Goal: Book appointment/travel/reservation

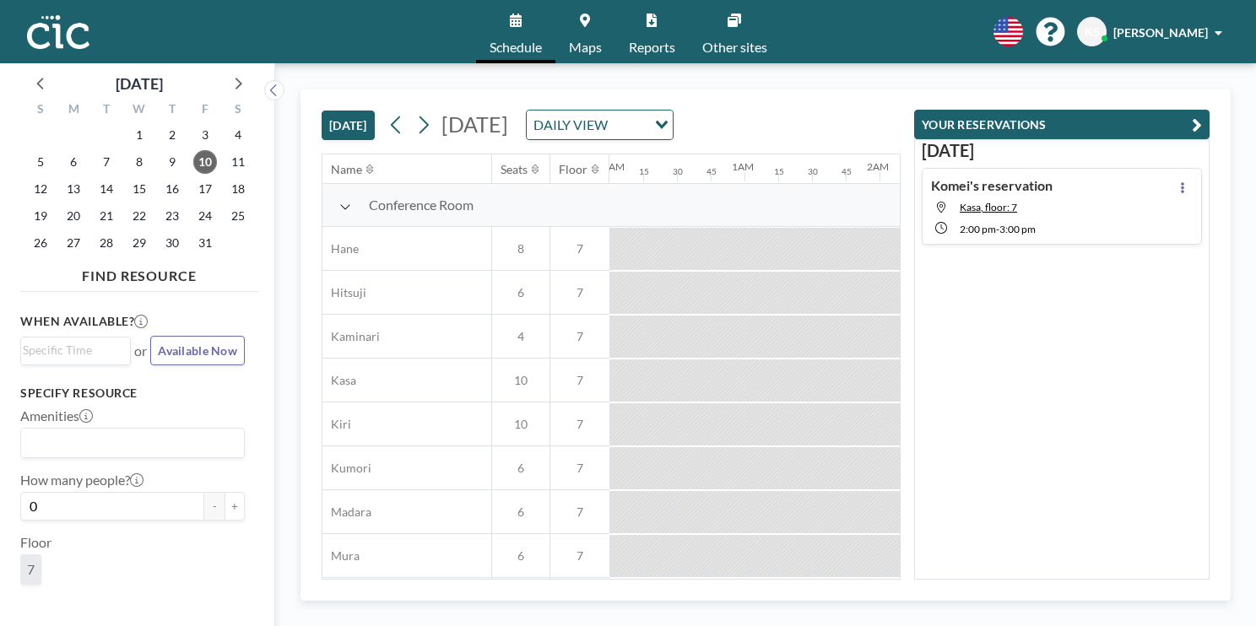
scroll to position [0, 2060]
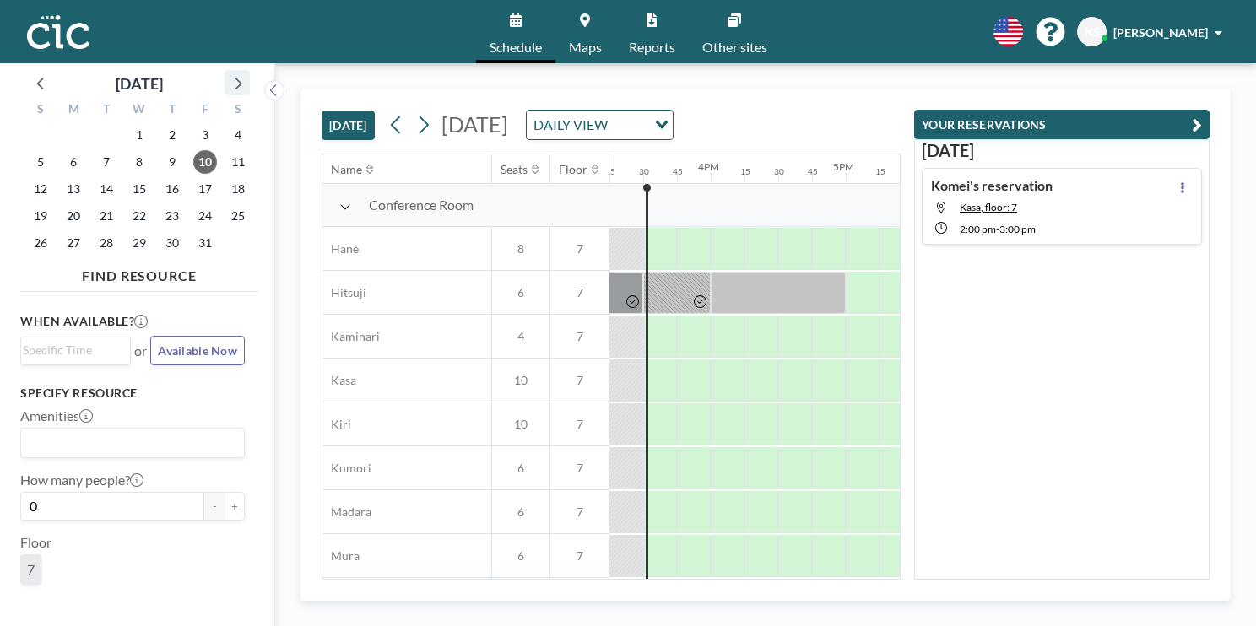
click at [233, 86] on icon at bounding box center [237, 83] width 22 height 22
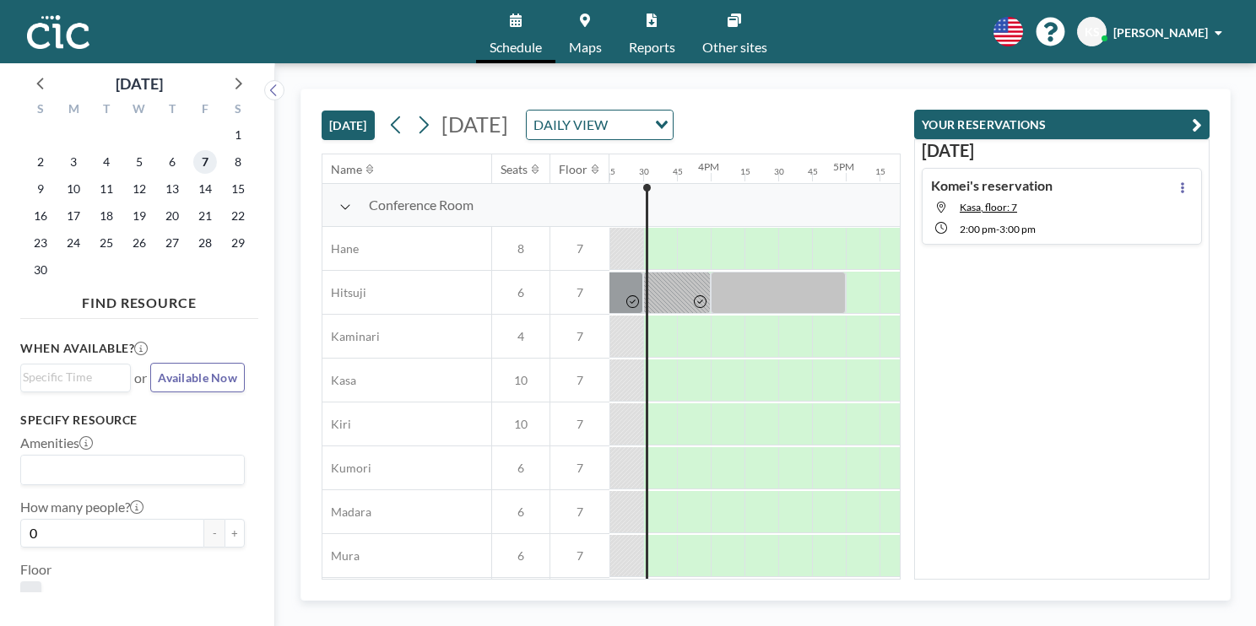
click at [199, 164] on span "7" at bounding box center [205, 162] width 24 height 24
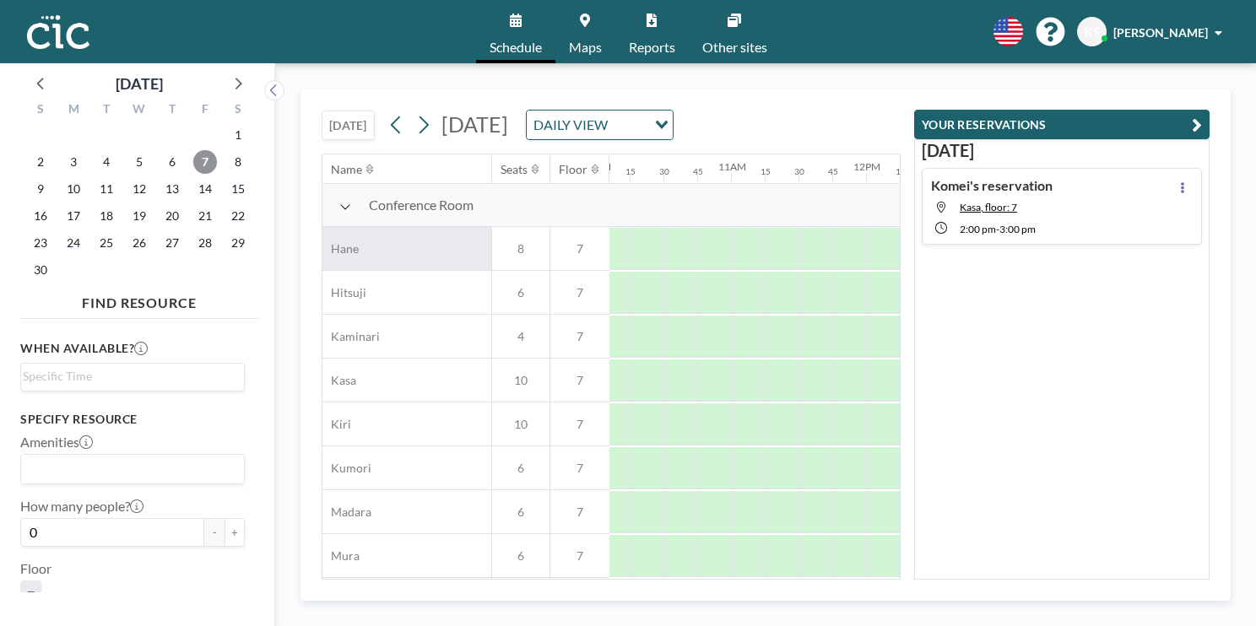
scroll to position [0, 1381]
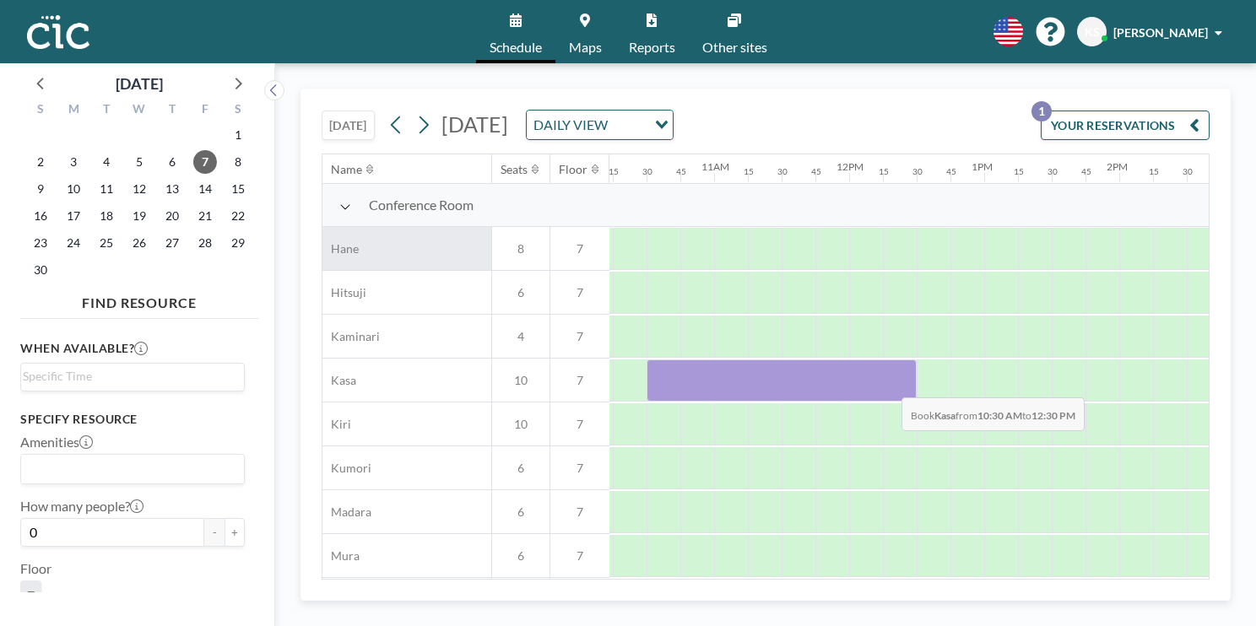
drag, startPoint x: 654, startPoint y: 375, endPoint x: 888, endPoint y: 384, distance: 234.0
click at [888, 384] on div at bounding box center [782, 381] width 270 height 42
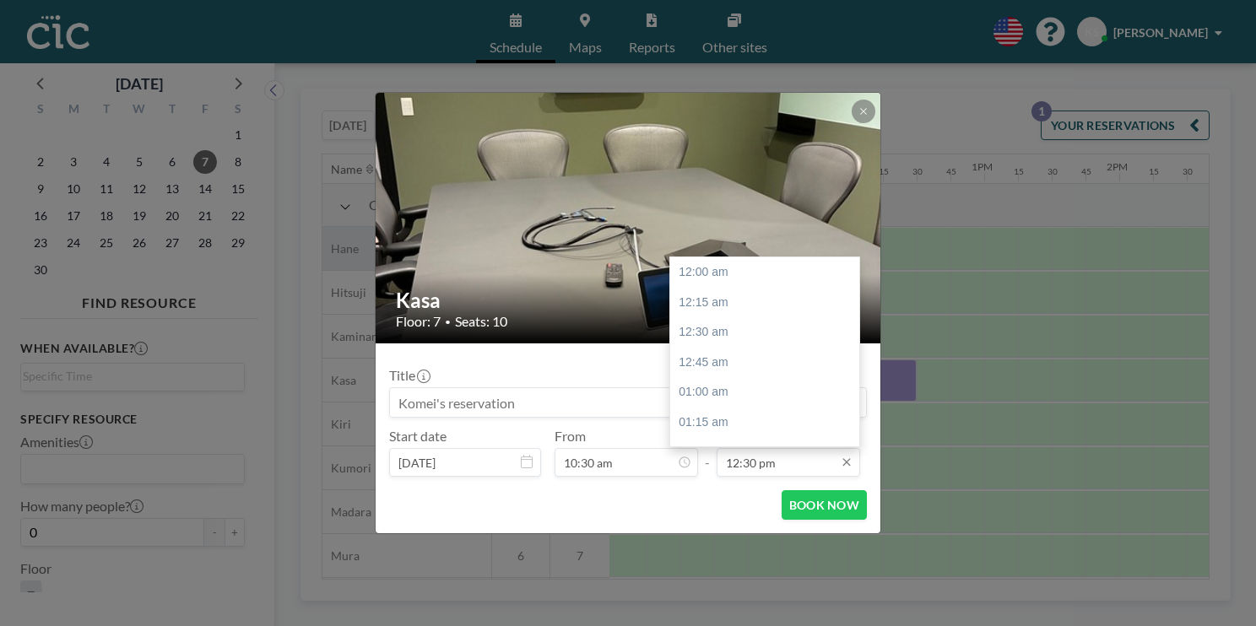
scroll to position [1502, 0]
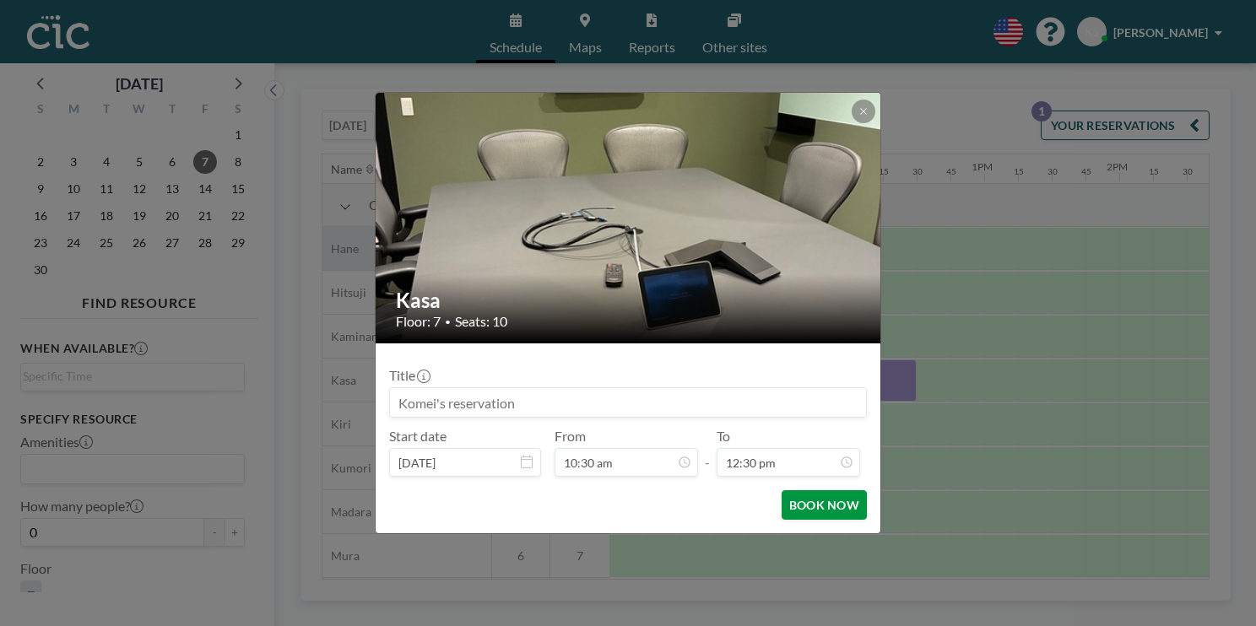
click at [820, 512] on button "BOOK NOW" at bounding box center [824, 505] width 85 height 30
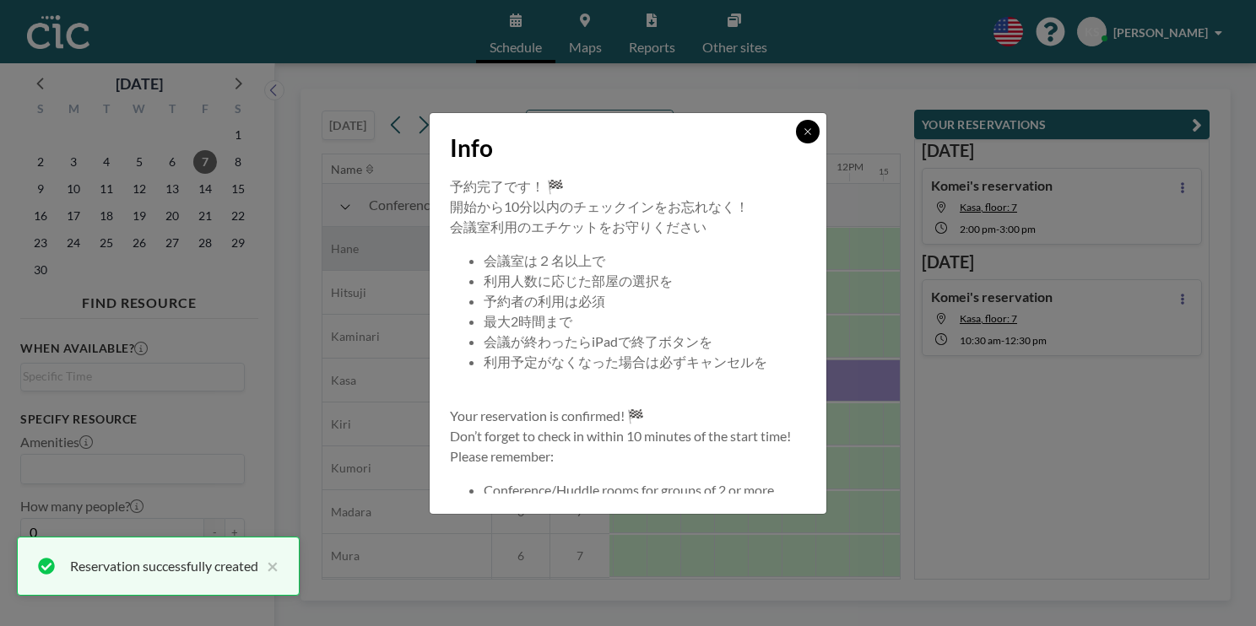
click at [809, 130] on icon at bounding box center [808, 132] width 10 height 10
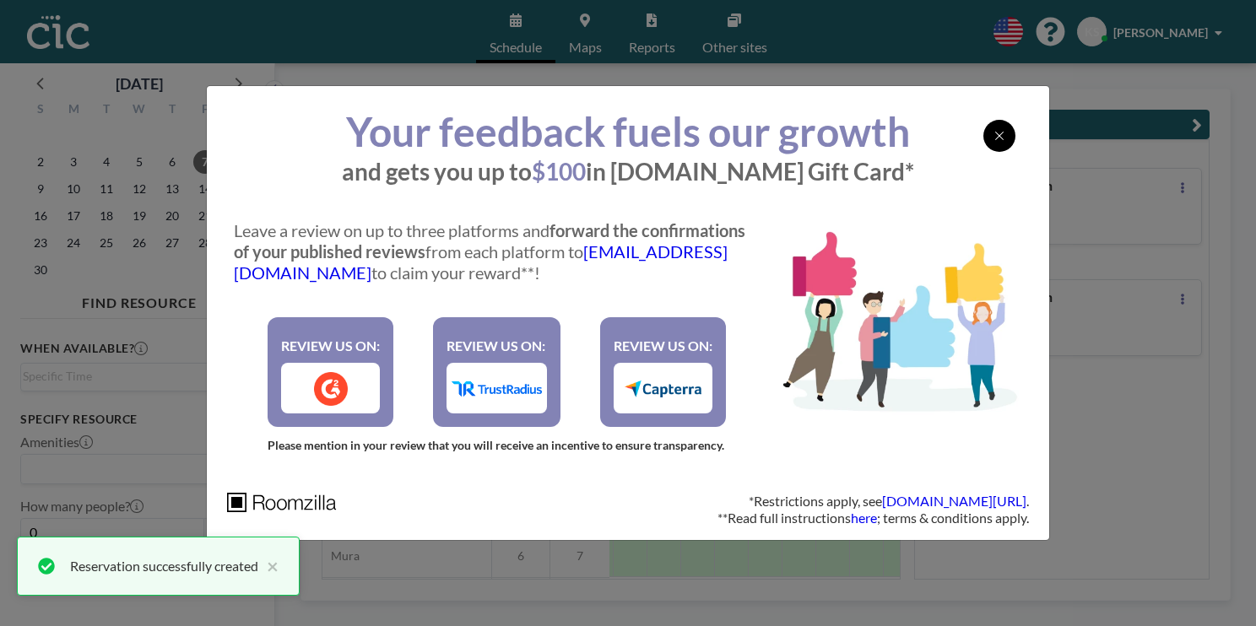
click at [994, 127] on div at bounding box center [999, 136] width 32 height 32
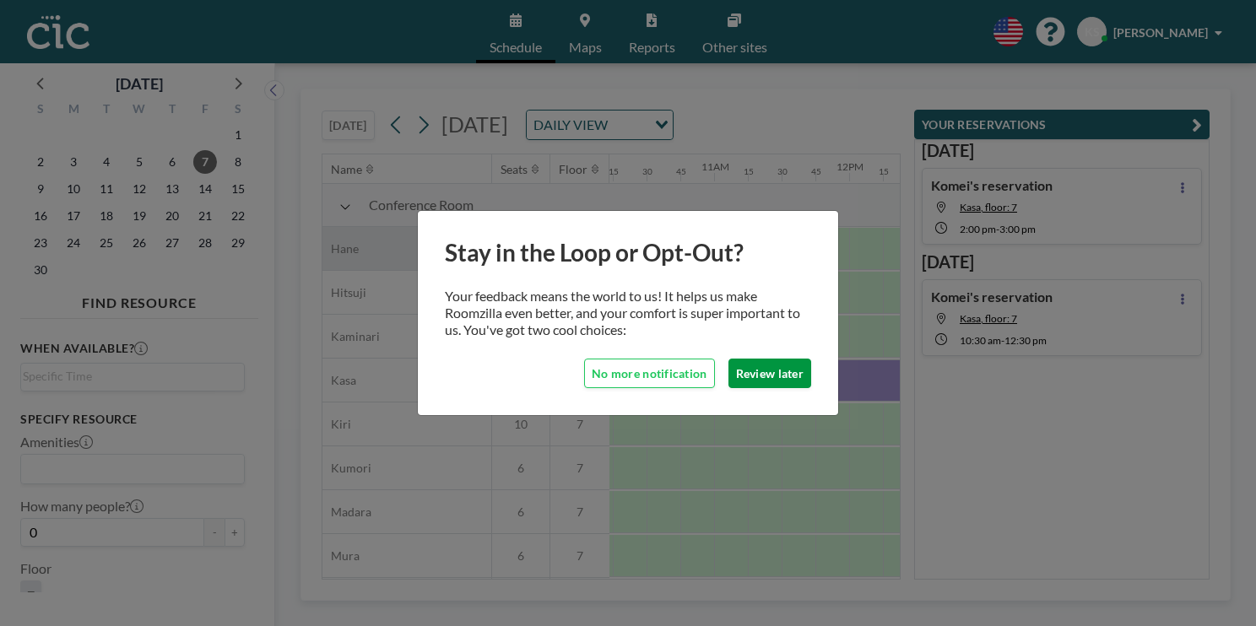
click at [761, 365] on button "Review later" at bounding box center [769, 374] width 83 height 30
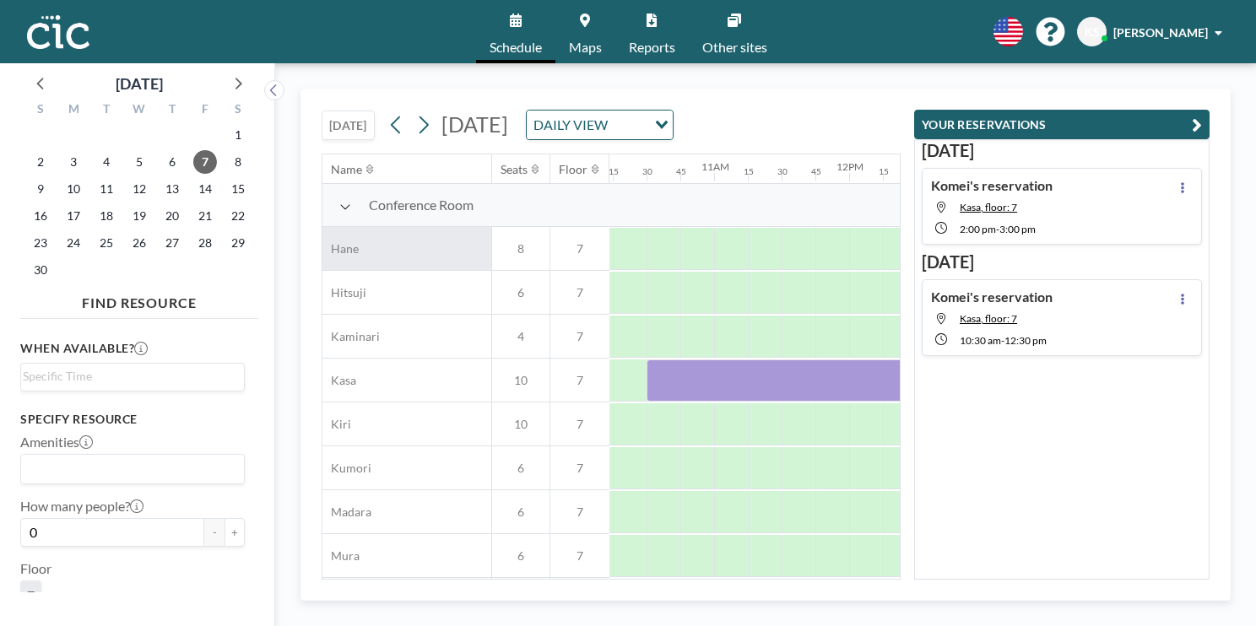
click at [1193, 115] on icon "button" at bounding box center [1197, 125] width 10 height 20
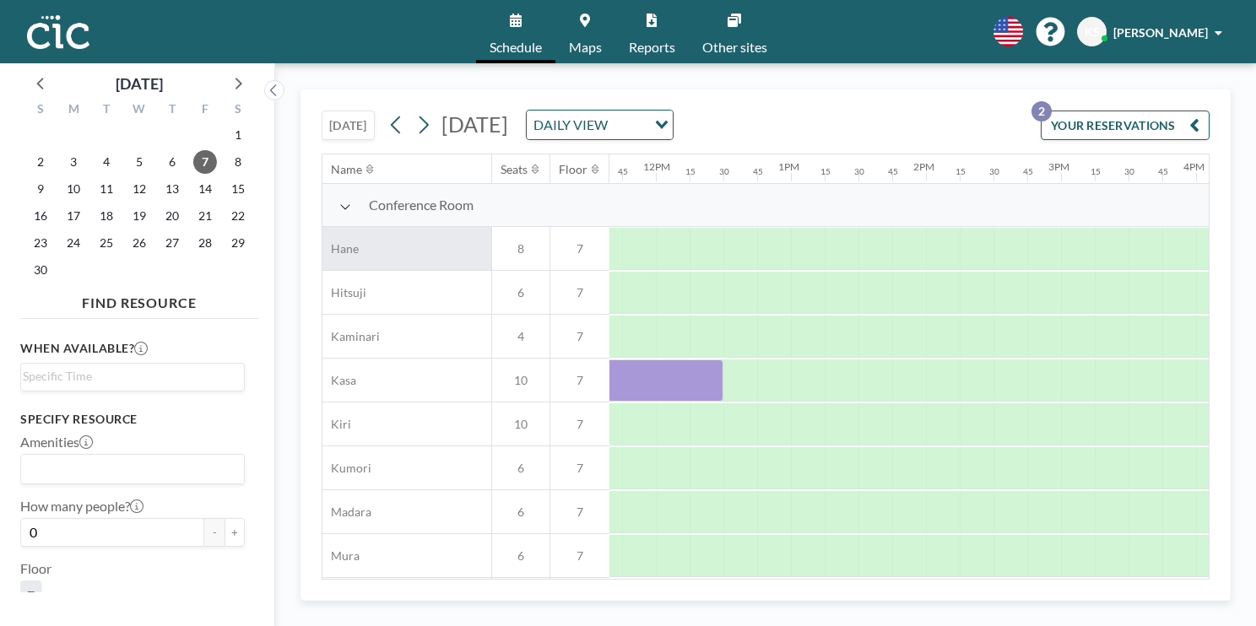
scroll to position [0, 1617]
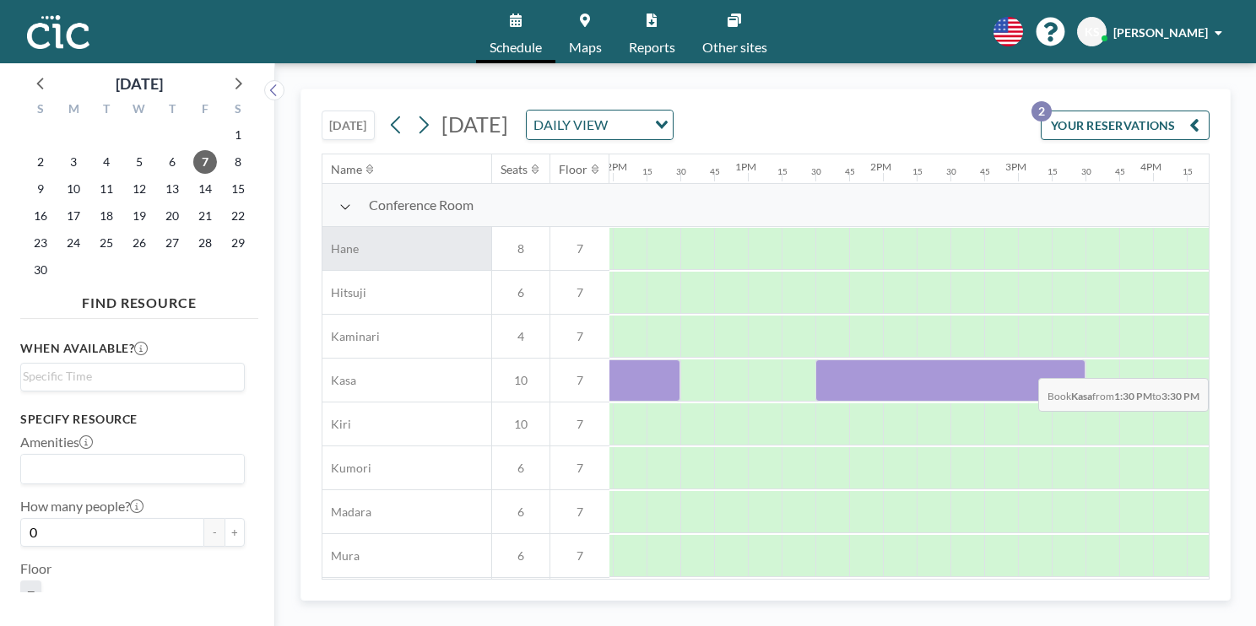
drag, startPoint x: 839, startPoint y: 366, endPoint x: 1060, endPoint y: 365, distance: 221.2
click at [1060, 365] on div at bounding box center [950, 381] width 270 height 42
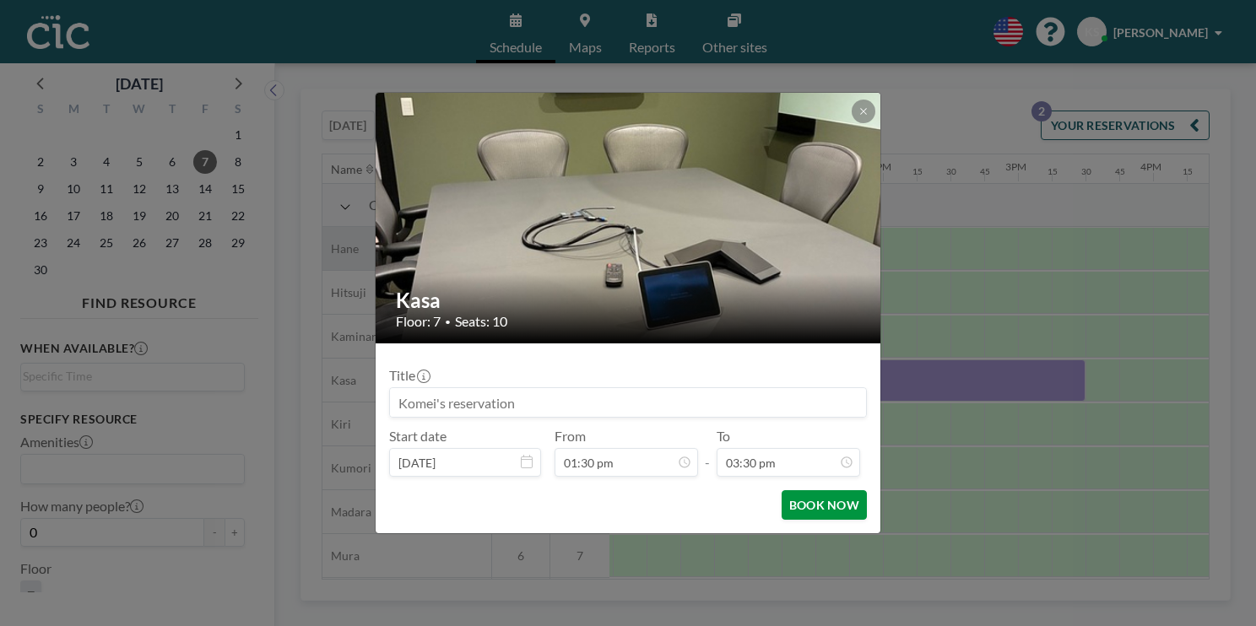
click at [844, 501] on button "BOOK NOW" at bounding box center [824, 505] width 85 height 30
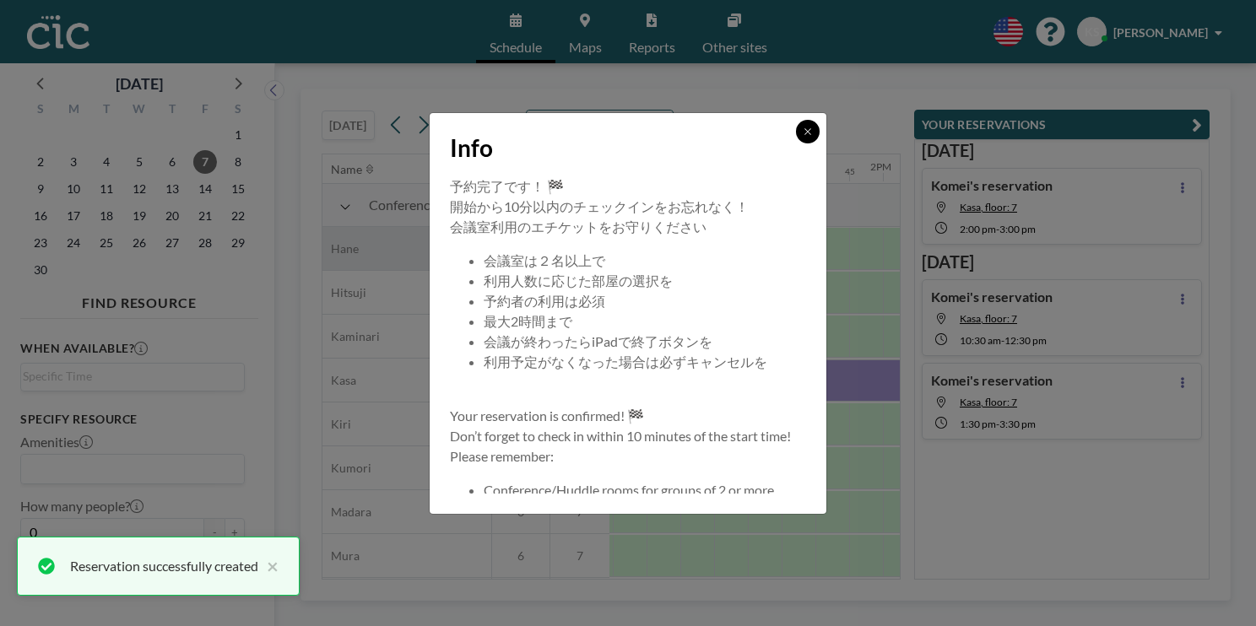
click at [811, 132] on icon at bounding box center [808, 132] width 10 height 10
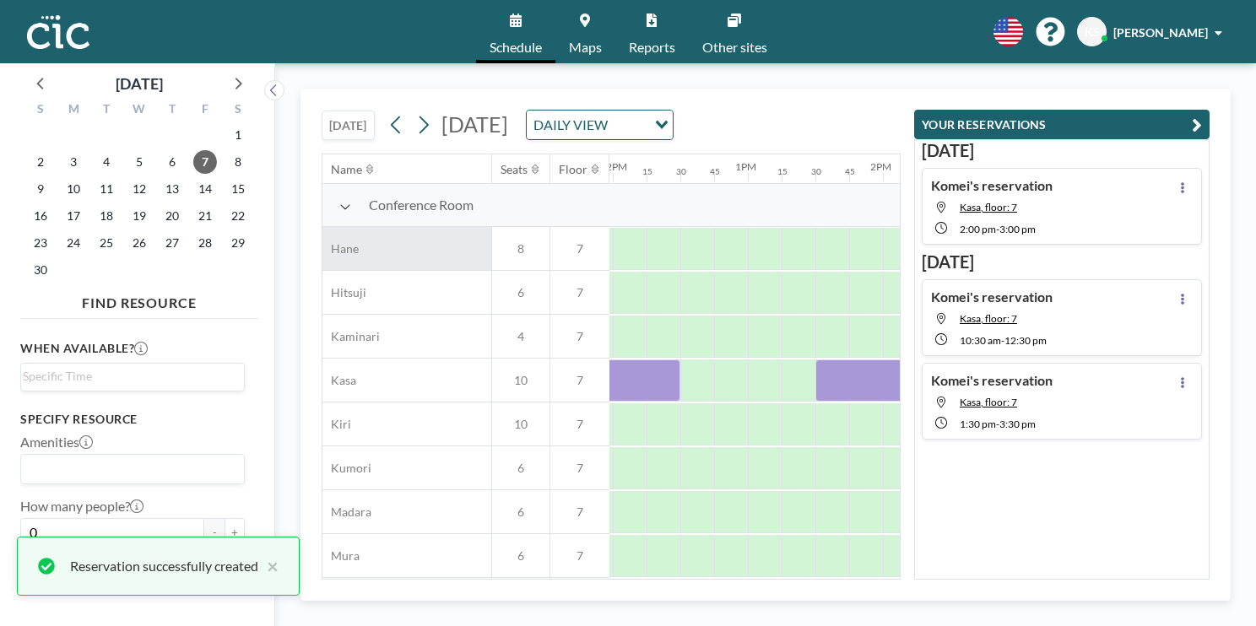
click at [1193, 127] on icon "button" at bounding box center [1197, 125] width 10 height 20
